Goal: Find specific page/section: Find specific page/section

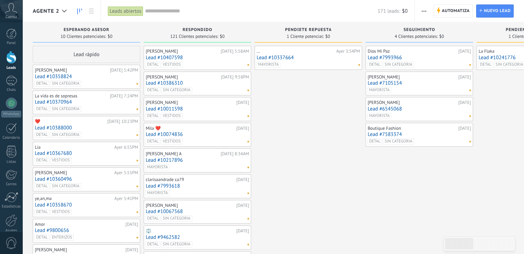
click at [91, 75] on link "Lead #10358824" at bounding box center [86, 77] width 103 height 6
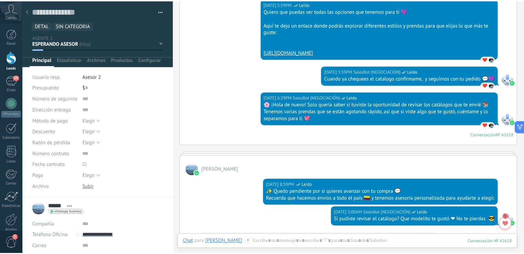
scroll to position [541, 0]
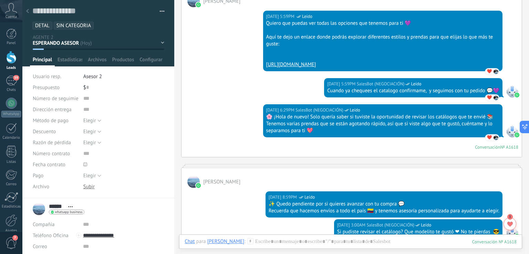
click at [27, 10] on icon at bounding box center [27, 11] width 3 height 4
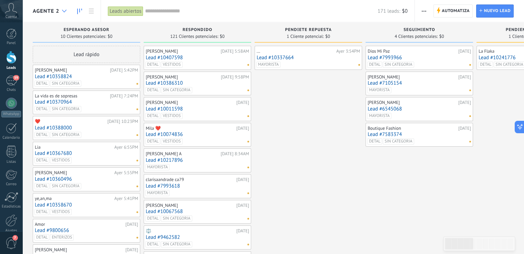
click at [65, 11] on icon at bounding box center [64, 11] width 4 height 3
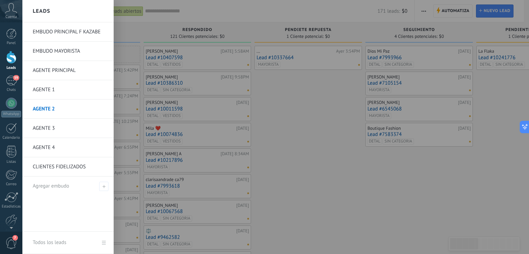
click at [49, 88] on link "AGENTE 1" at bounding box center [70, 89] width 74 height 19
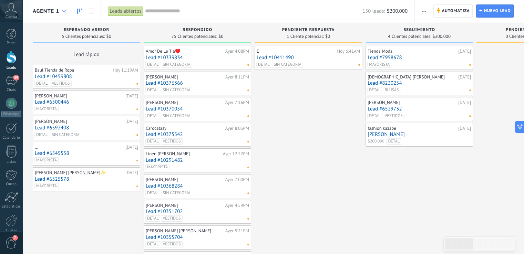
click at [65, 10] on icon at bounding box center [64, 11] width 4 height 3
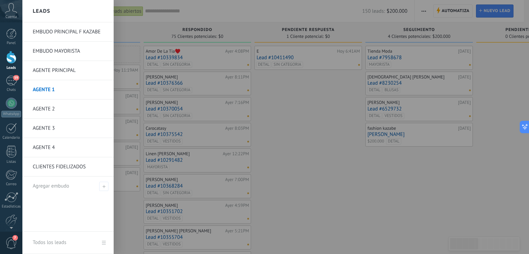
click at [48, 111] on link "AGENTE 2" at bounding box center [70, 108] width 74 height 19
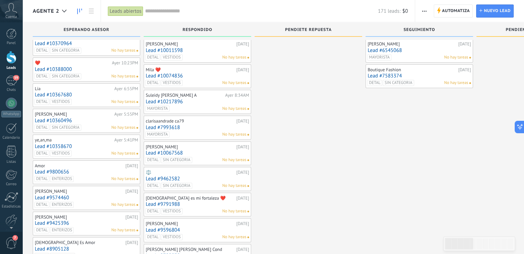
scroll to position [69, 0]
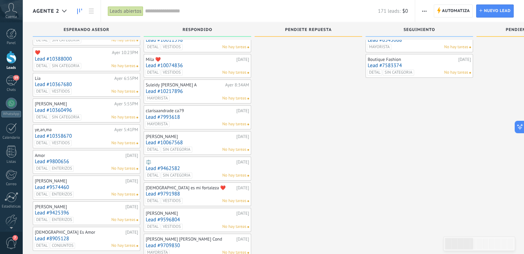
click at [118, 137] on link "Lead #10358670" at bounding box center [86, 136] width 103 height 6
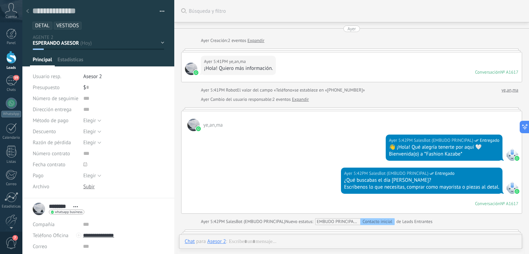
scroll to position [581, 0]
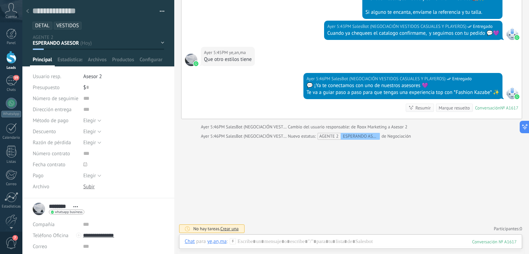
click at [28, 10] on use at bounding box center [27, 11] width 3 height 4
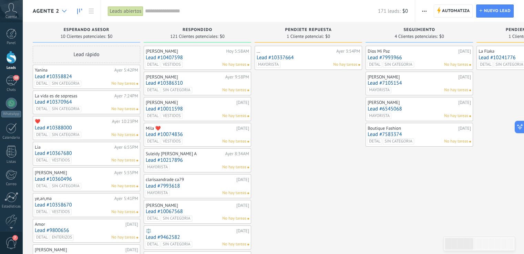
click at [63, 9] on div at bounding box center [64, 10] width 11 height 13
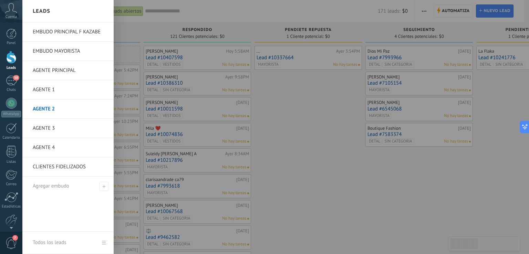
click at [50, 88] on link "AGENTE 1" at bounding box center [70, 89] width 74 height 19
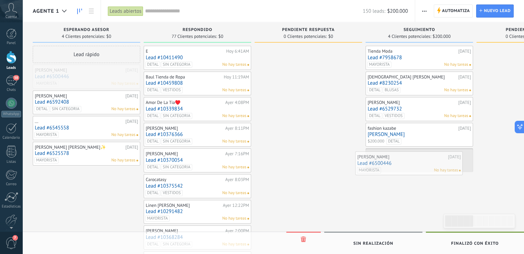
drag, startPoint x: 99, startPoint y: 77, endPoint x: 422, endPoint y: 164, distance: 334.0
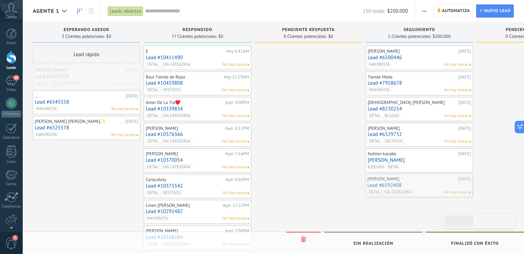
drag, startPoint x: 108, startPoint y: 76, endPoint x: 442, endPoint y: 185, distance: 351.4
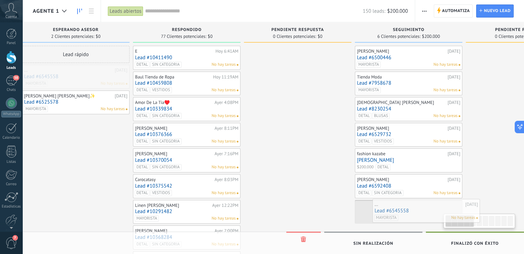
scroll to position [0, 18]
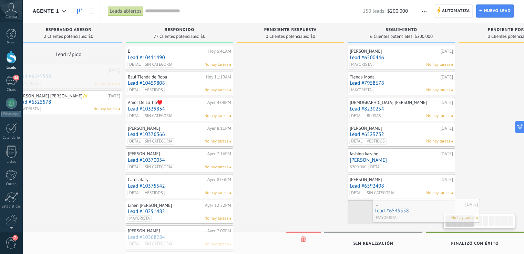
drag, startPoint x: 96, startPoint y: 81, endPoint x: 435, endPoint y: 215, distance: 365.0
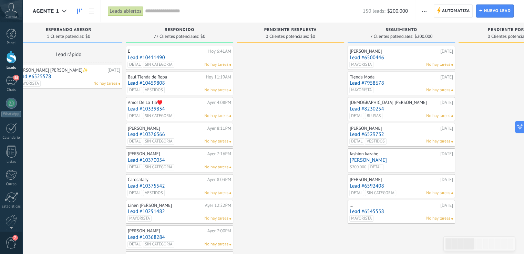
scroll to position [0, 14]
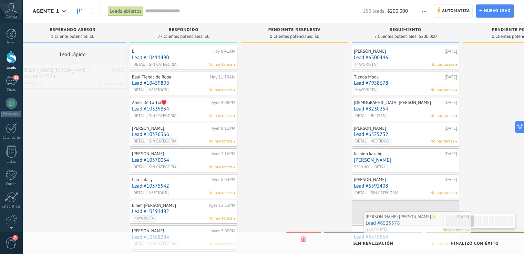
drag, startPoint x: 70, startPoint y: 74, endPoint x: 417, endPoint y: 220, distance: 376.3
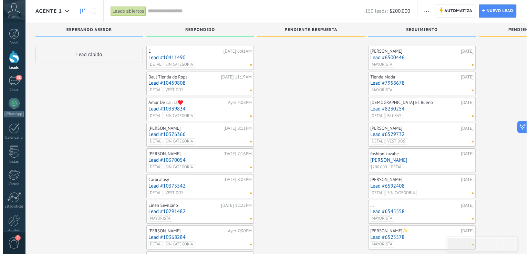
scroll to position [34, 0]
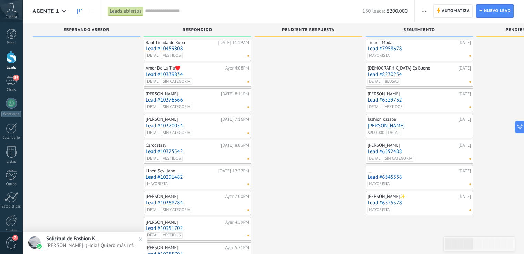
click at [455, 149] on link "Lead #6592408" at bounding box center [418, 152] width 103 height 6
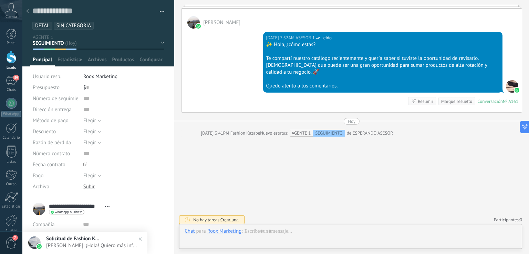
scroll to position [10, 0]
